Goal: Find specific page/section: Find specific page/section

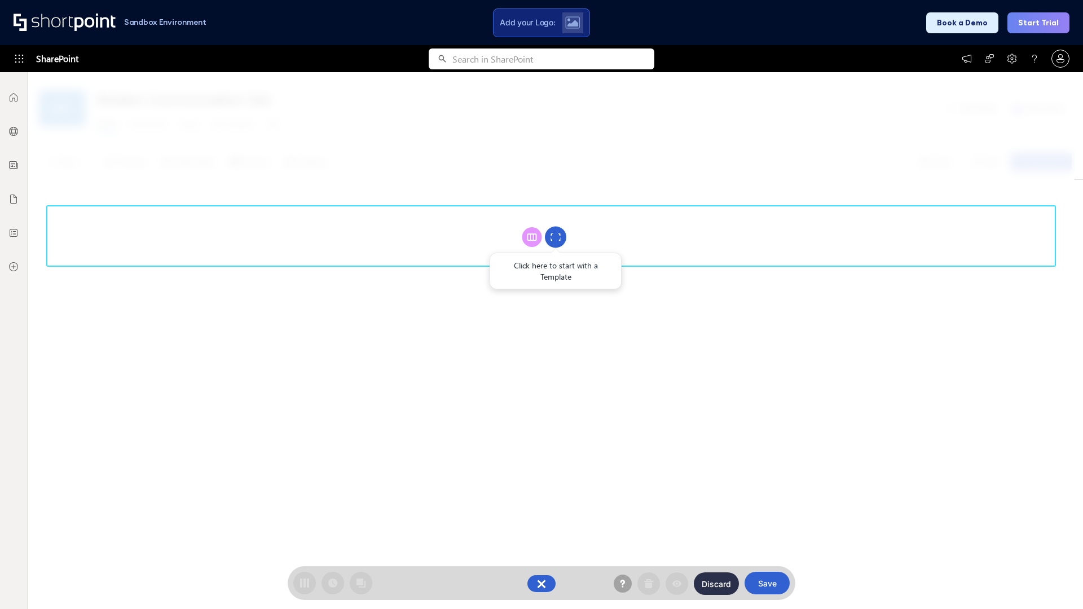
click at [555, 237] on circle at bounding box center [555, 237] width 21 height 21
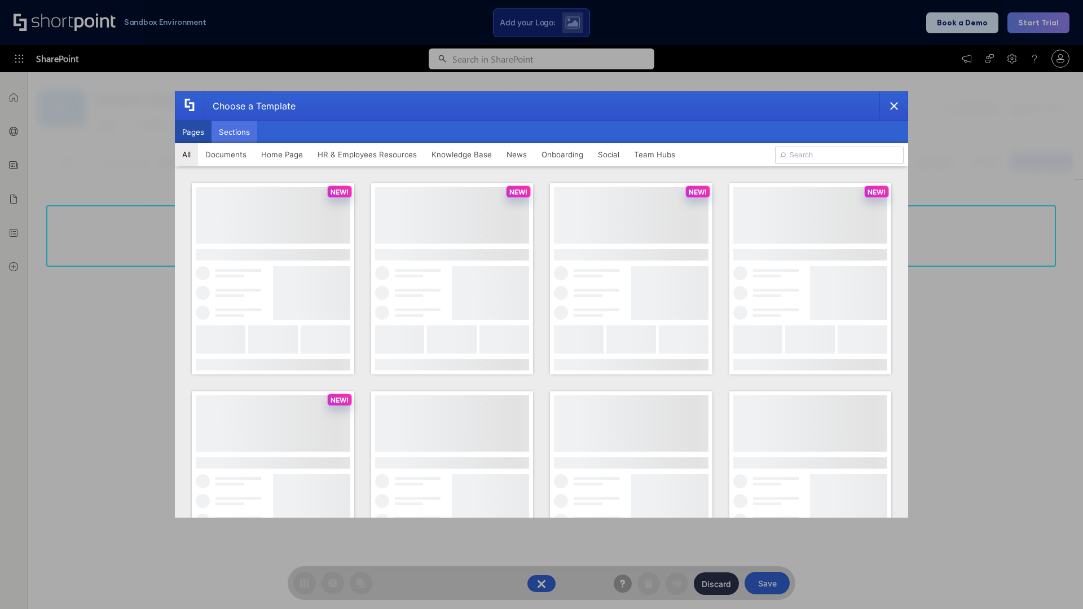
click at [234, 132] on button "Sections" at bounding box center [234, 132] width 46 height 23
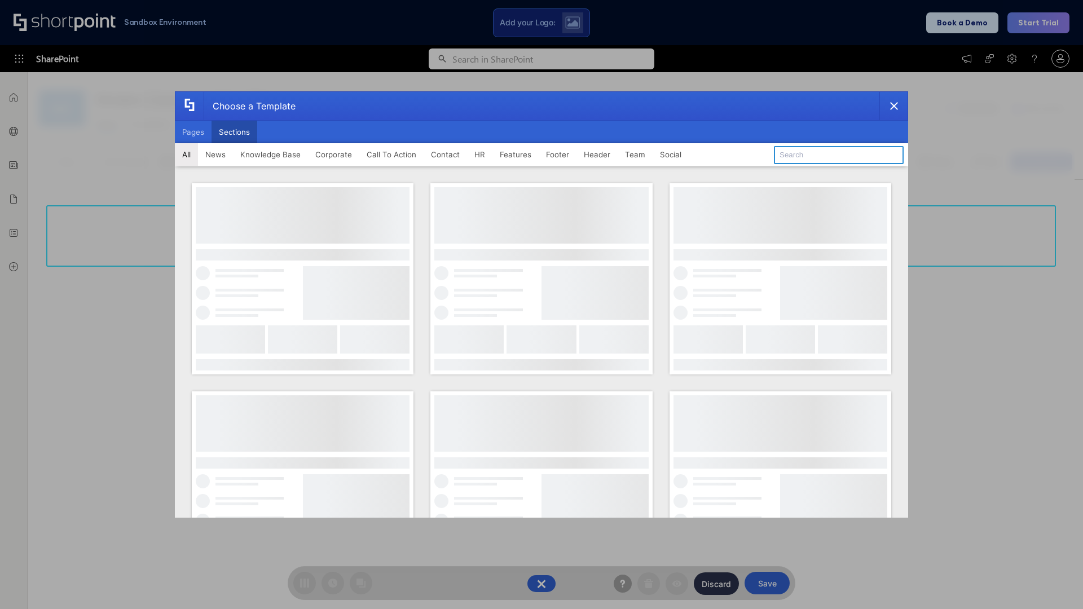
type input "Employee Spotlight 2"
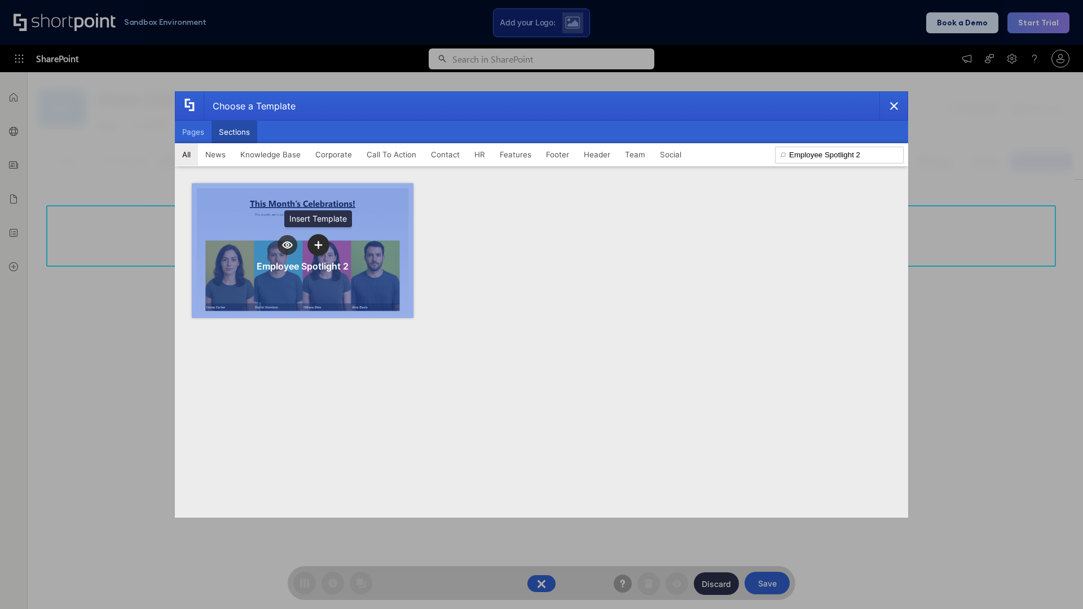
click at [318, 245] on icon "template selector" at bounding box center [318, 245] width 8 height 8
